Goal: Check status: Check status

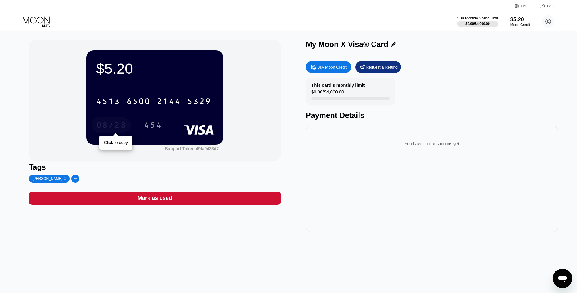
click at [152, 127] on div "08/28 Click to copy 454" at bounding box center [155, 124] width 118 height 15
click at [253, 149] on div "$5.20 4513 6500 2144 5329 08/28 454 Support Token: 49fa0438d7" at bounding box center [155, 100] width 252 height 121
click at [170, 249] on div "$5.20 4513 6500 2144 5329 08/28 454 Support Token: 49fa0438d7 Tags [PERSON_NAME…" at bounding box center [288, 162] width 577 height 262
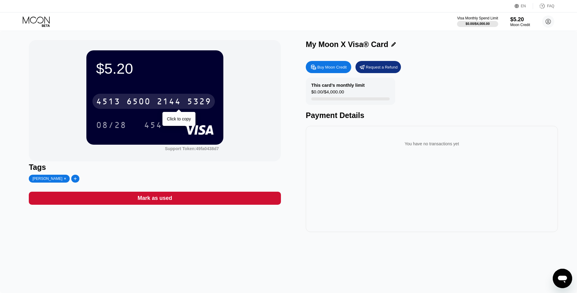
drag, startPoint x: 91, startPoint y: 100, endPoint x: 218, endPoint y: 111, distance: 127.5
click at [218, 111] on div "$5.20 [CREDIT_CARD_NUMBER] Click to copy 08/28 454" at bounding box center [154, 97] width 137 height 94
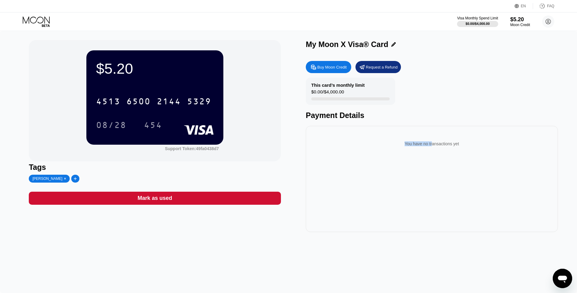
drag, startPoint x: 406, startPoint y: 152, endPoint x: 359, endPoint y: 152, distance: 47.3
click at [361, 152] on div "You have no transactions yet" at bounding box center [432, 143] width 242 height 17
click at [423, 149] on div "You have no transactions yet" at bounding box center [432, 143] width 242 height 17
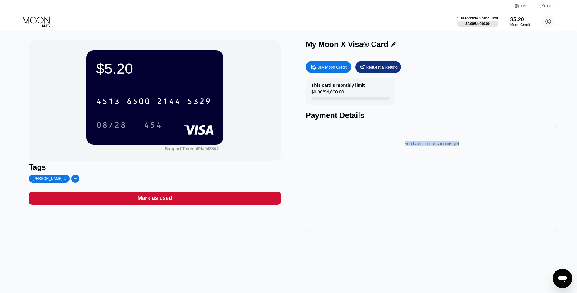
click at [423, 149] on div "You have no transactions yet" at bounding box center [432, 143] width 242 height 17
click at [460, 144] on div "You have no transactions yet" at bounding box center [432, 143] width 242 height 17
click at [430, 150] on div "You have no transactions yet" at bounding box center [432, 143] width 242 height 17
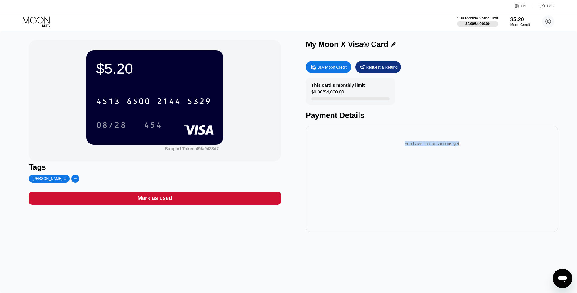
click at [417, 165] on div "You have no transactions yet" at bounding box center [432, 179] width 252 height 106
click at [427, 143] on div "You have no transactions yet" at bounding box center [432, 143] width 242 height 17
click at [421, 152] on div "You have no transactions yet" at bounding box center [432, 143] width 242 height 17
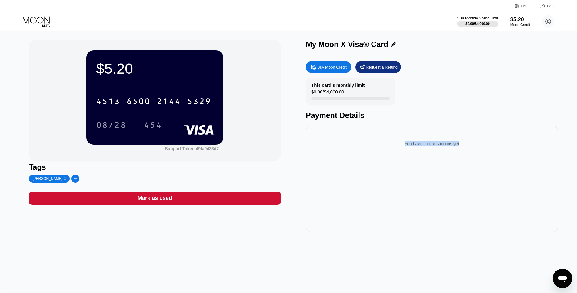
click at [425, 146] on div "You have no transactions yet" at bounding box center [432, 143] width 242 height 17
click at [428, 164] on div "You have no transactions yet" at bounding box center [432, 179] width 252 height 106
click at [431, 149] on div "You have no transactions yet" at bounding box center [432, 143] width 242 height 17
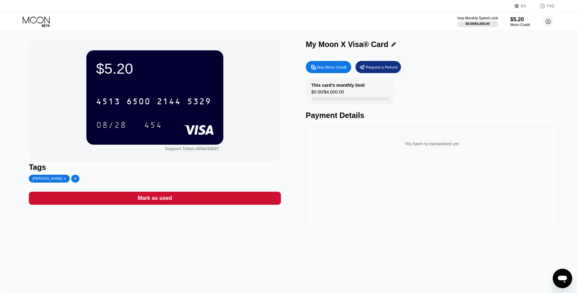
click at [431, 147] on div "You have no transactions yet" at bounding box center [432, 143] width 242 height 17
click at [413, 149] on div "You have no transactions yet" at bounding box center [432, 143] width 242 height 17
